Goal: Task Accomplishment & Management: Use online tool/utility

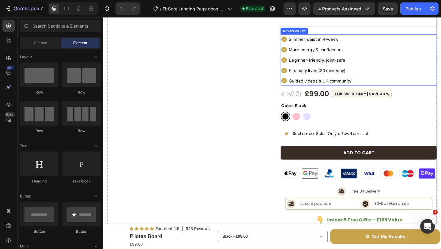
scroll to position [74, 0]
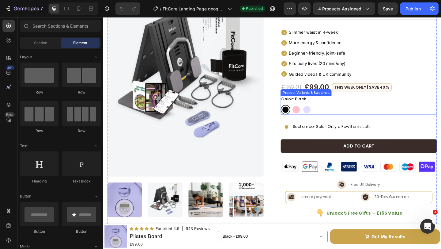
click at [336, 112] on div "Black Black Pink Pink Purple Purple" at bounding box center [381, 117] width 170 height 10
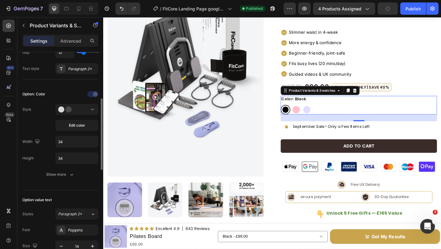
scroll to position [136, 0]
click at [57, 177] on button "Show more" at bounding box center [60, 173] width 76 height 11
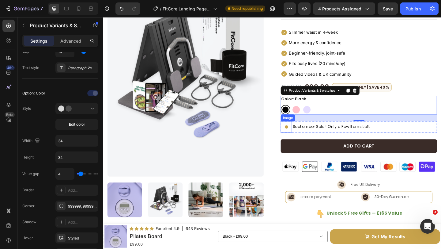
click at [302, 133] on img at bounding box center [302, 136] width 12 height 12
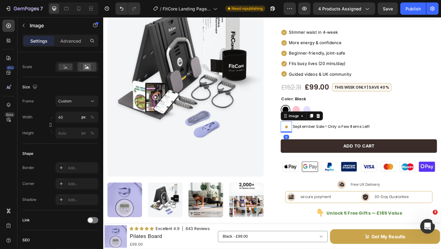
scroll to position [0, 0]
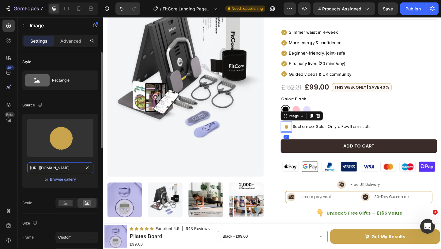
click at [74, 168] on input "[URL][DOMAIN_NAME]" at bounding box center [60, 167] width 66 height 11
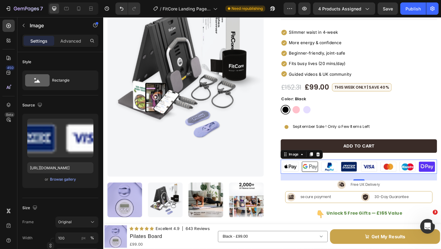
click at [332, 174] on img at bounding box center [381, 179] width 170 height 15
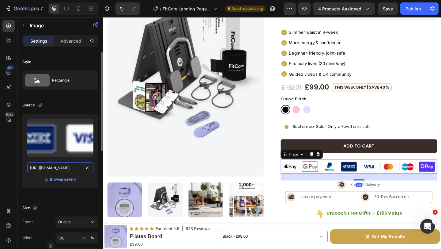
click at [55, 167] on input "[URL][DOMAIN_NAME]" at bounding box center [60, 167] width 66 height 11
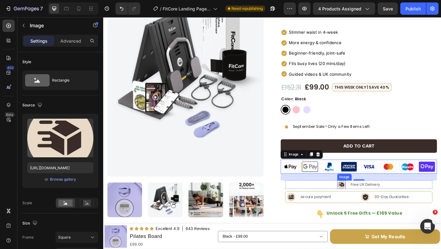
click at [365, 196] on img at bounding box center [362, 199] width 9 height 9
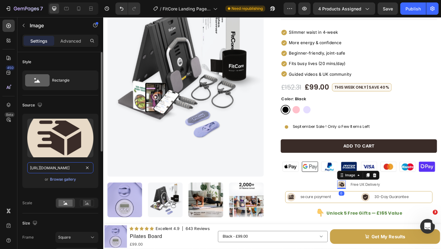
click at [55, 166] on input "[URL][DOMAIN_NAME]" at bounding box center [60, 167] width 66 height 11
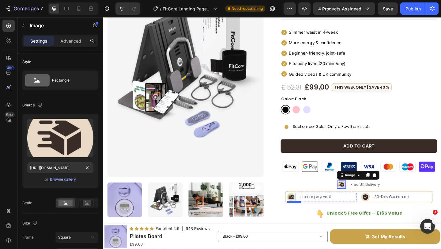
click at [308, 208] on img at bounding box center [307, 212] width 9 height 9
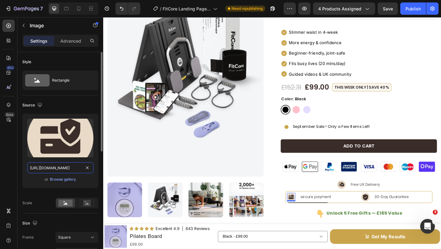
click at [74, 166] on input "[URL][DOMAIN_NAME]" at bounding box center [60, 167] width 66 height 11
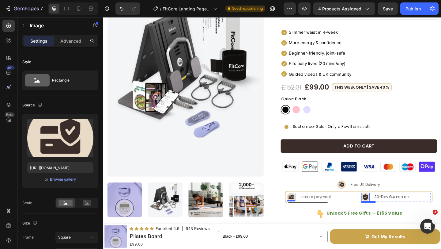
click at [390, 208] on img at bounding box center [388, 212] width 9 height 9
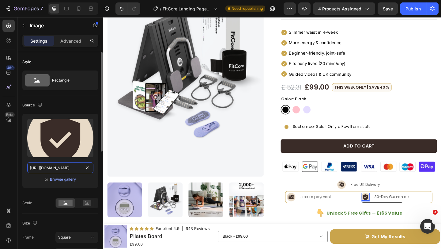
click at [69, 169] on input "[URL][DOMAIN_NAME]" at bounding box center [60, 167] width 66 height 11
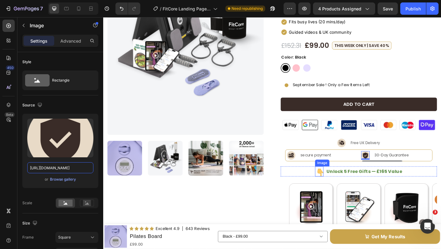
scroll to position [120, 0]
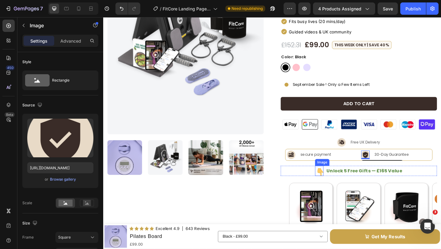
click at [339, 179] on img at bounding box center [338, 184] width 9 height 11
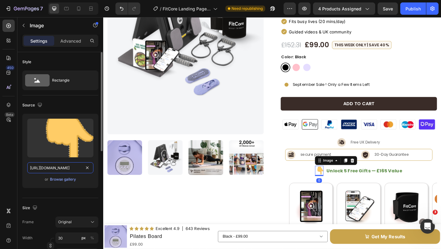
click at [72, 168] on input "[URL][DOMAIN_NAME]" at bounding box center [60, 167] width 66 height 11
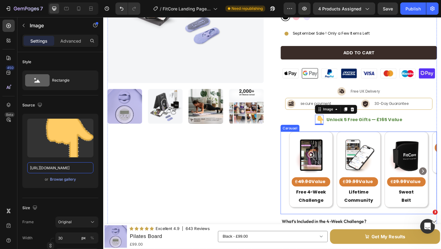
scroll to position [175, 0]
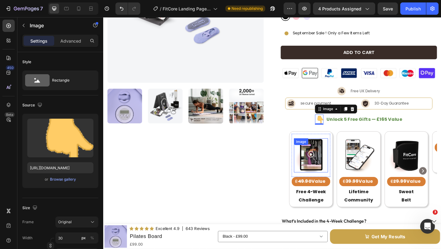
click at [322, 162] on img at bounding box center [329, 167] width 37 height 37
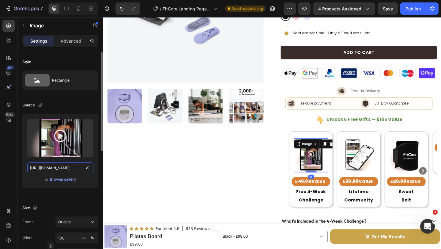
click at [63, 169] on input "[URL][DOMAIN_NAME]" at bounding box center [60, 167] width 66 height 11
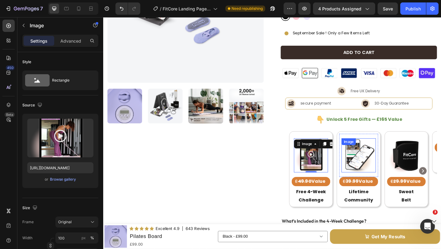
click at [385, 167] on img at bounding box center [381, 167] width 37 height 37
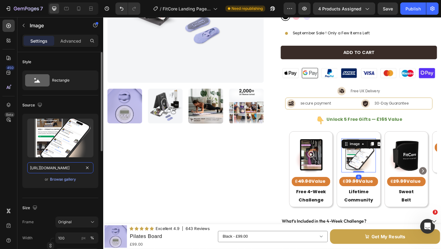
click at [63, 167] on input "[URL][DOMAIN_NAME]" at bounding box center [60, 167] width 66 height 11
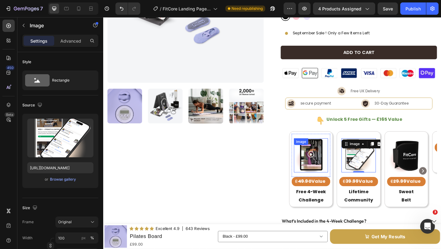
click at [320, 169] on img at bounding box center [329, 167] width 37 height 37
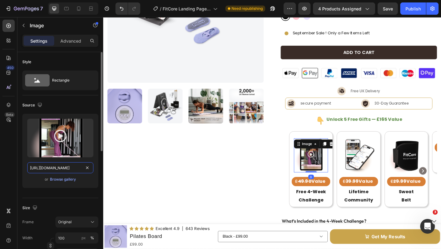
click at [76, 171] on input "[URL][DOMAIN_NAME]" at bounding box center [60, 167] width 66 height 11
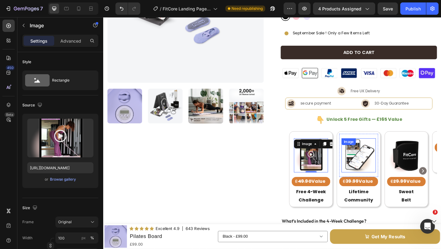
click at [393, 165] on img at bounding box center [381, 167] width 37 height 37
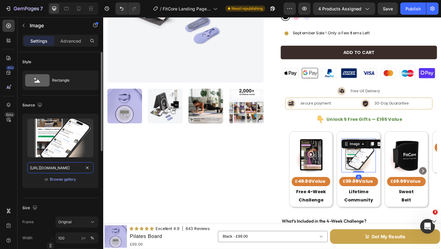
click at [61, 166] on input "[URL][DOMAIN_NAME]" at bounding box center [60, 167] width 66 height 11
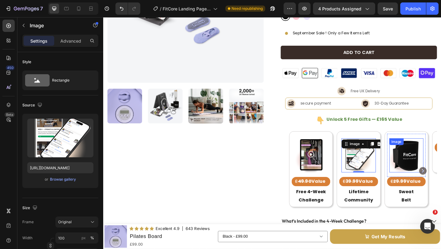
click at [421, 162] on img at bounding box center [433, 167] width 37 height 37
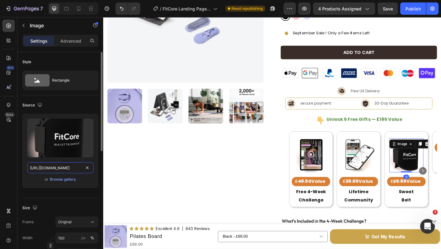
click at [73, 165] on input "[URL][DOMAIN_NAME]" at bounding box center [60, 167] width 66 height 11
click at [72, 168] on input "[URL][DOMAIN_NAME]" at bounding box center [60, 167] width 66 height 11
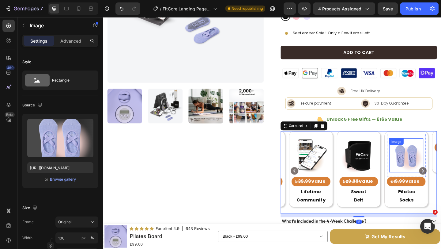
click at [434, 168] on img at bounding box center [433, 167] width 37 height 37
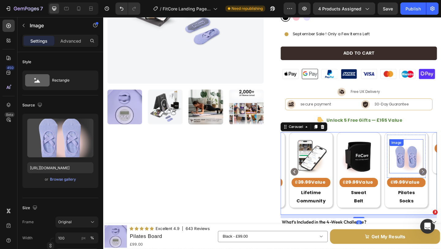
scroll to position [175, 0]
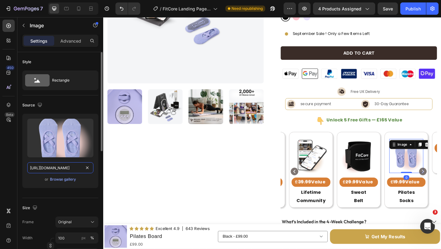
click at [68, 169] on input "[URL][DOMAIN_NAME]" at bounding box center [60, 167] width 66 height 11
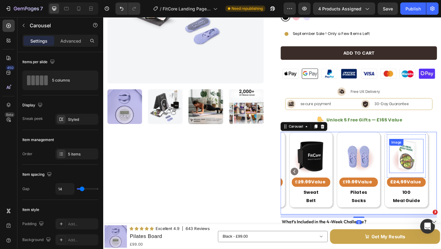
click at [437, 173] on img at bounding box center [433, 168] width 37 height 37
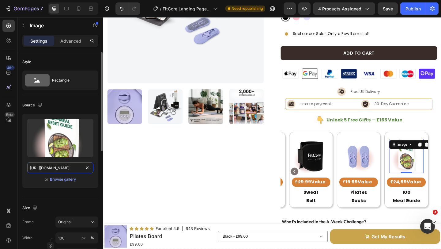
click at [66, 167] on input "[URL][DOMAIN_NAME]" at bounding box center [60, 167] width 66 height 11
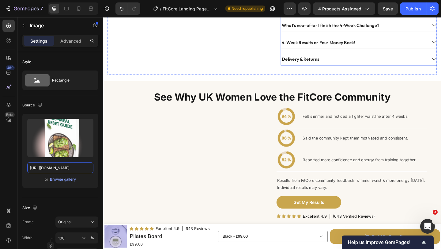
scroll to position [444, 0]
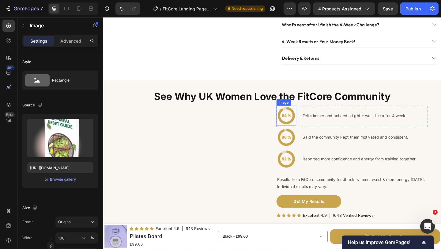
click at [305, 132] on img at bounding box center [302, 123] width 21 height 21
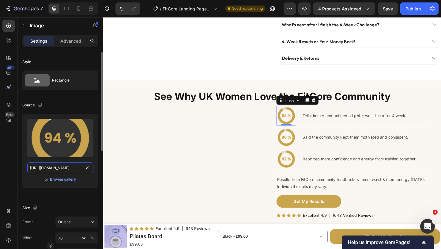
click at [68, 168] on input "[URL][DOMAIN_NAME]" at bounding box center [60, 167] width 66 height 11
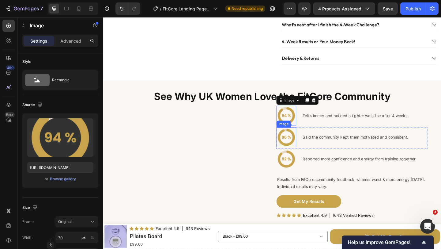
click at [301, 154] on img at bounding box center [302, 147] width 21 height 21
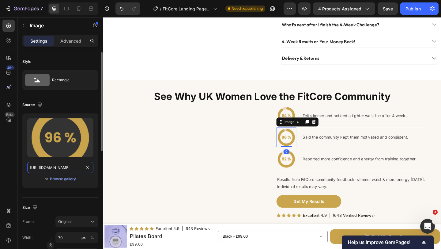
click at [47, 165] on input "[URL][DOMAIN_NAME]" at bounding box center [60, 167] width 66 height 11
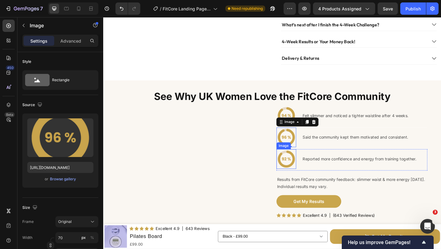
click at [308, 182] on img at bounding box center [302, 171] width 21 height 21
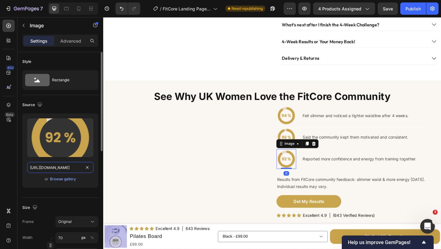
click at [68, 167] on input "[URL][DOMAIN_NAME]" at bounding box center [60, 167] width 66 height 11
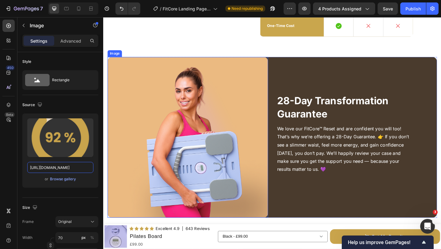
scroll to position [1685, 0]
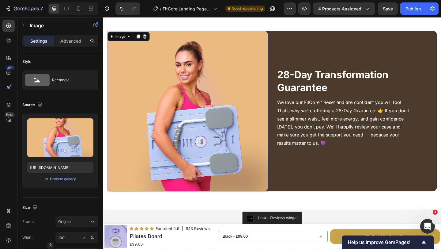
click at [236, 108] on img at bounding box center [195, 119] width 175 height 175
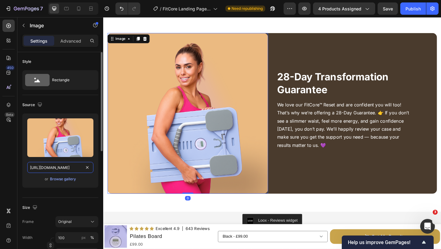
click at [62, 165] on input "[URL][DOMAIN_NAME]" at bounding box center [60, 167] width 66 height 11
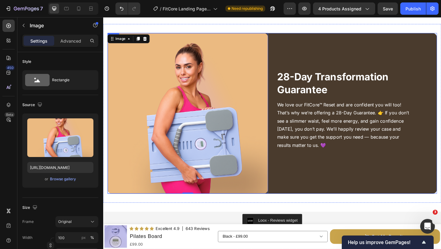
click at [334, 183] on div "28-Day Transformation Guarantee Heading We love our FitCore™ Reset and are conf…" at bounding box center [379, 121] width 175 height 175
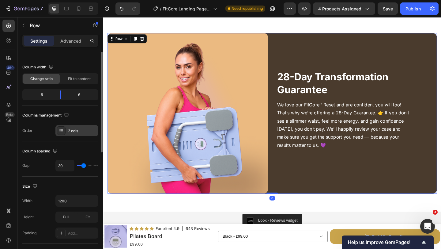
scroll to position [98, 0]
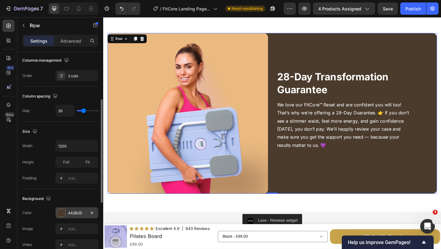
click at [74, 214] on div "4A3B2D" at bounding box center [77, 213] width 18 height 6
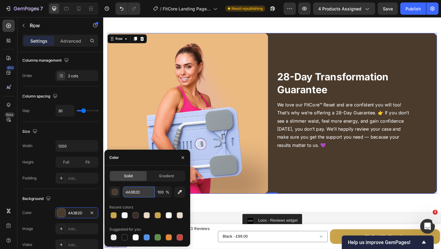
click at [146, 191] on input "4A3B2D" at bounding box center [139, 191] width 32 height 11
paste input "E9D9C7"
type input "E9D9C7"
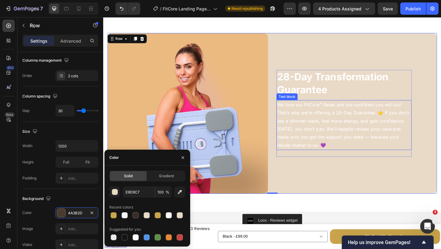
click at [317, 138] on p "We love our FitCore™ Reset and are confident you will too! That’s why we’re off…" at bounding box center [365, 134] width 146 height 53
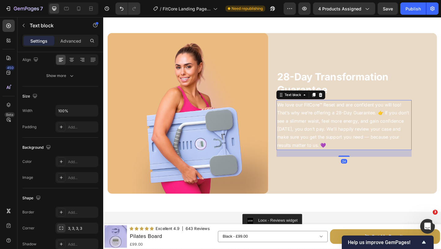
scroll to position [0, 0]
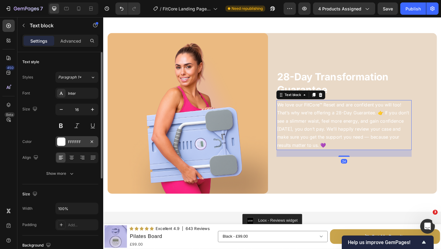
click at [59, 140] on div at bounding box center [61, 142] width 8 height 8
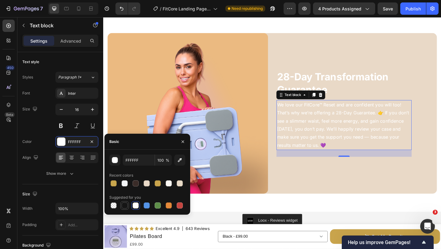
click at [125, 205] on div at bounding box center [125, 205] width 6 height 6
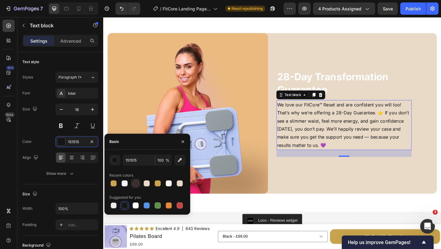
click at [138, 184] on div at bounding box center [136, 183] width 6 height 6
type input "3A2C28"
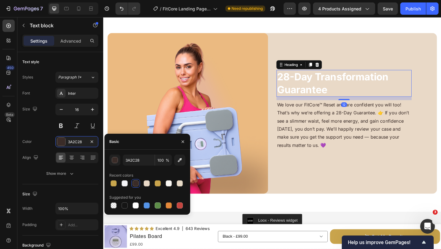
click at [314, 85] on h2 "28-Day Transformation Guarantee" at bounding box center [365, 88] width 147 height 29
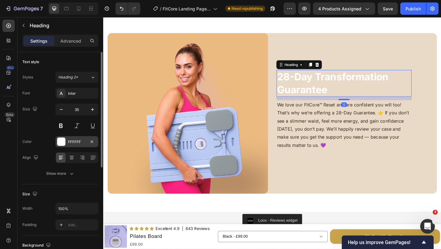
click at [62, 138] on div at bounding box center [61, 142] width 8 height 8
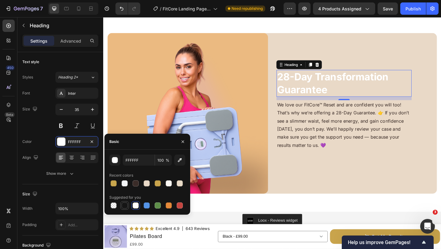
click at [124, 204] on div at bounding box center [125, 205] width 6 height 6
type input "151515"
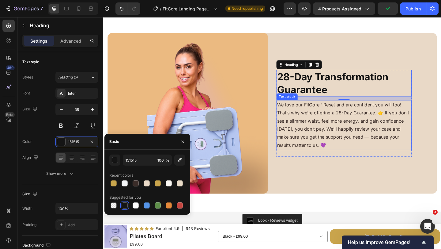
click at [322, 113] on p "We love our FitCore™ Reset and are confident you will too! That’s why we’re off…" at bounding box center [365, 134] width 146 height 53
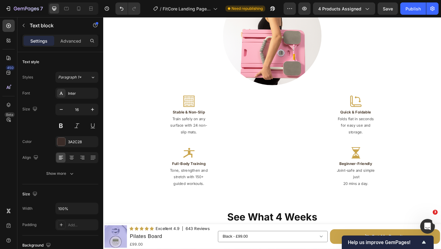
scroll to position [926, 0]
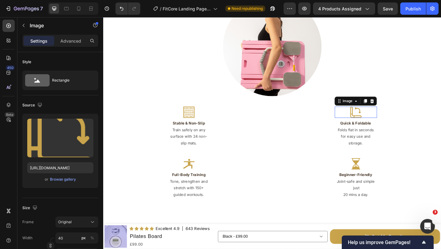
click at [385, 124] on div at bounding box center [378, 120] width 46 height 12
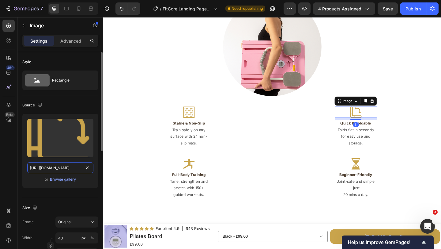
click at [50, 170] on input "[URL][DOMAIN_NAME]" at bounding box center [60, 167] width 66 height 11
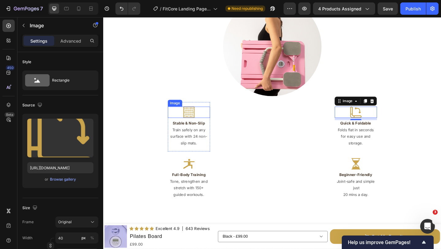
click at [192, 123] on img at bounding box center [196, 120] width 12 height 12
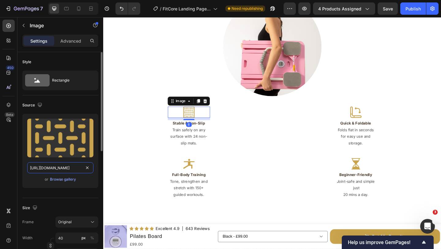
click at [70, 166] on input "[URL][DOMAIN_NAME]" at bounding box center [60, 167] width 66 height 11
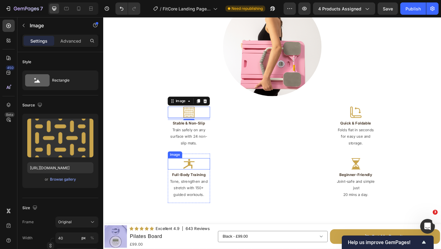
click at [190, 175] on img at bounding box center [196, 176] width 12 height 12
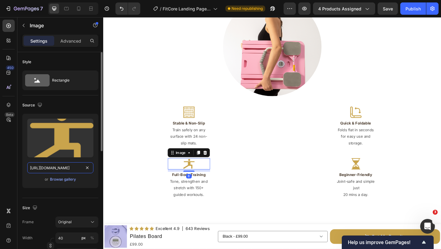
click at [67, 170] on input "[URL][DOMAIN_NAME]" at bounding box center [60, 167] width 66 height 11
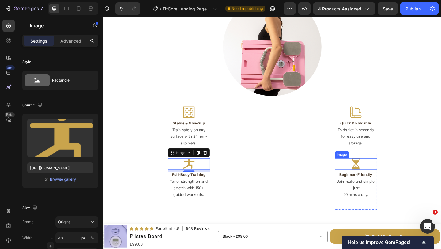
click at [374, 174] on img at bounding box center [378, 176] width 12 height 12
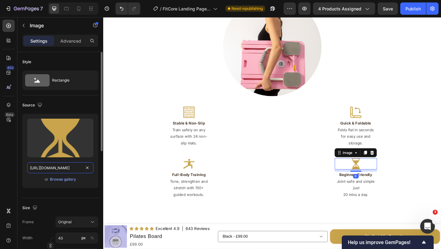
click at [70, 168] on input "[URL][DOMAIN_NAME]" at bounding box center [60, 167] width 66 height 11
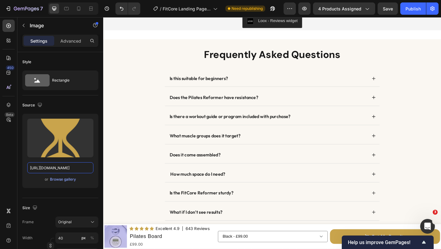
scroll to position [1900, 0]
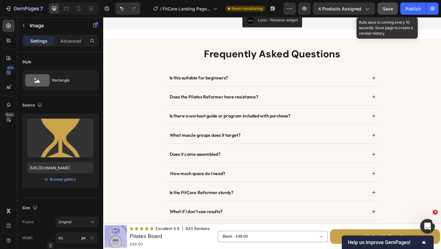
click at [386, 11] on div "Save" at bounding box center [388, 9] width 10 height 6
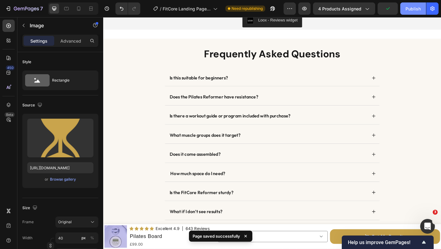
click at [406, 11] on div "Publish" at bounding box center [413, 9] width 15 height 6
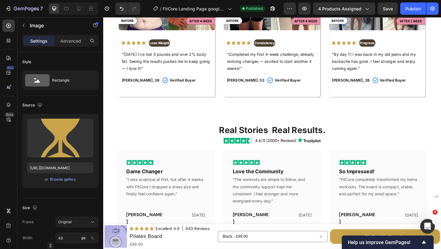
scroll to position [1228, 0]
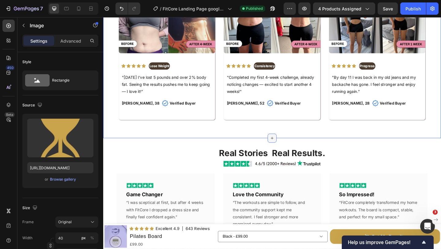
click at [287, 146] on icon at bounding box center [287, 148] width 5 height 5
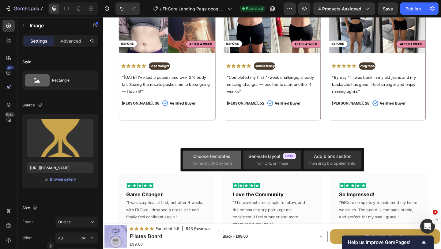
click at [229, 160] on div "Choose templates inspired by CRO experts" at bounding box center [212, 159] width 43 height 13
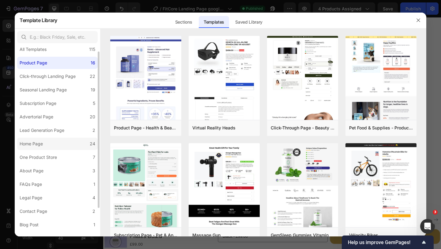
scroll to position [0, 0]
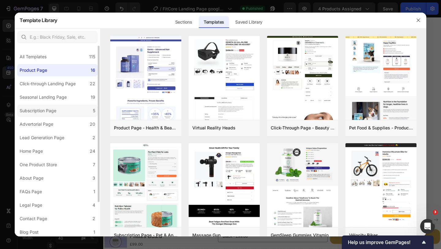
click at [62, 115] on label "Subscription Page 5" at bounding box center [57, 111] width 81 height 12
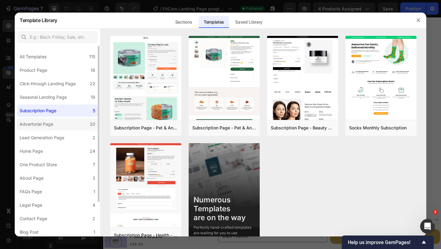
click at [60, 125] on label "Advertorial Page 20" at bounding box center [57, 124] width 81 height 12
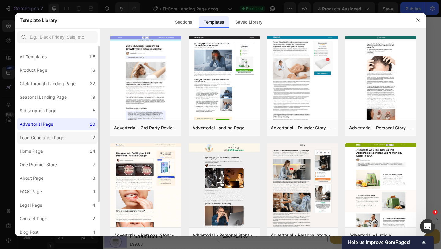
click at [59, 138] on div "Lead Generation Page" at bounding box center [42, 137] width 45 height 7
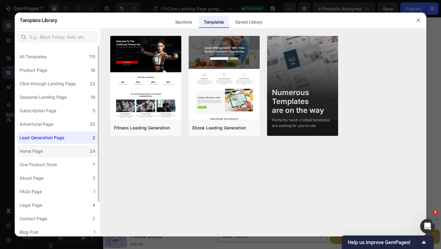
click at [59, 149] on label "Home Page 24" at bounding box center [57, 151] width 81 height 12
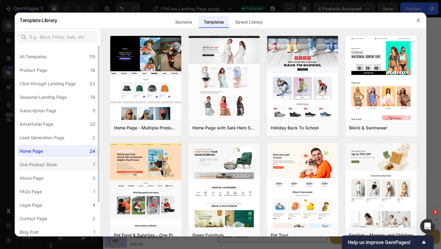
click at [57, 163] on div "One Product Store" at bounding box center [38, 164] width 37 height 7
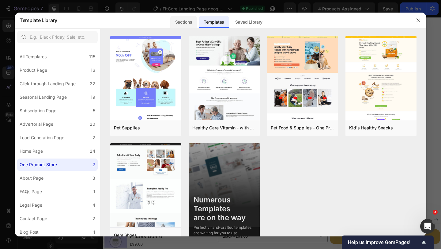
click at [182, 20] on div "Sections" at bounding box center [183, 22] width 27 height 12
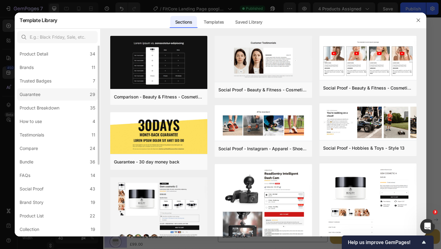
scroll to position [33, 0]
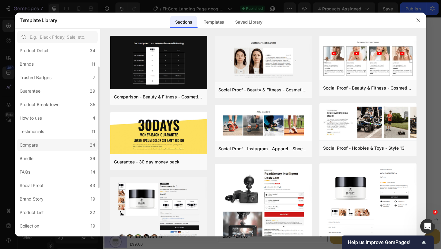
click at [55, 143] on label "Compare 24" at bounding box center [57, 145] width 81 height 12
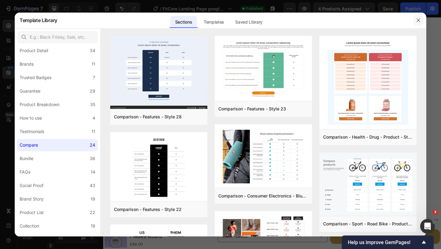
click at [414, 20] on button "button" at bounding box center [419, 20] width 10 height 10
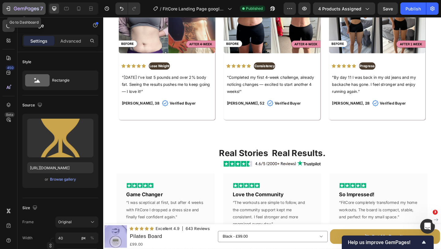
click at [30, 7] on icon "button" at bounding box center [26, 8] width 25 height 5
